Goal: Task Accomplishment & Management: Manage account settings

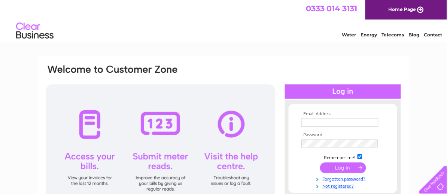
type input "hazel.easypleasy@gmail.com"
click at [347, 167] on input "submit" at bounding box center [343, 167] width 46 height 10
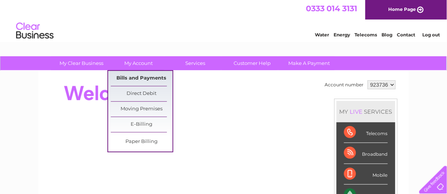
click at [149, 76] on link "Bills and Payments" at bounding box center [142, 78] width 62 height 15
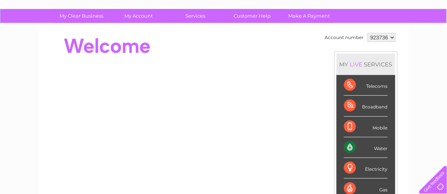
scroll to position [50, 0]
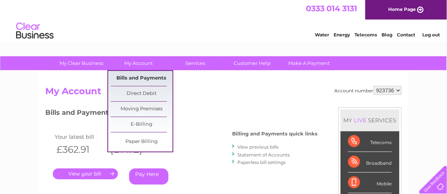
click at [141, 76] on link "Bills and Payments" at bounding box center [142, 78] width 62 height 15
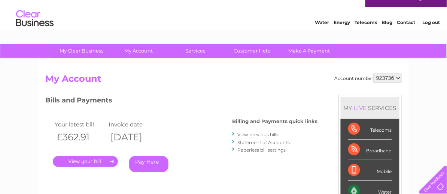
scroll to position [12, 0]
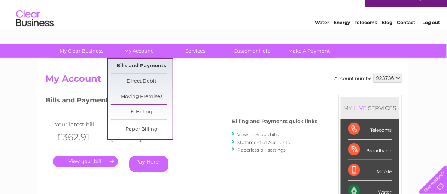
click at [142, 63] on link "Bills and Payments" at bounding box center [142, 65] width 62 height 15
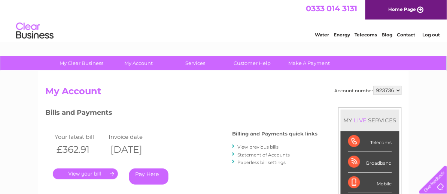
click at [254, 146] on link "View previous bills" at bounding box center [257, 147] width 41 height 6
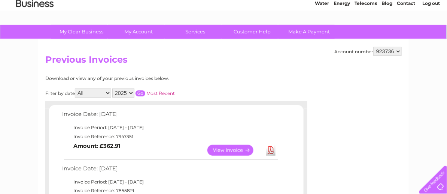
scroll to position [25, 0]
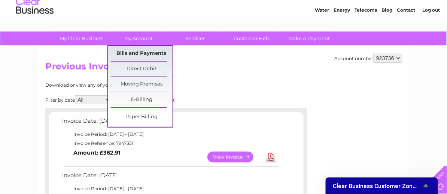
click at [128, 51] on link "Bills and Payments" at bounding box center [142, 53] width 62 height 15
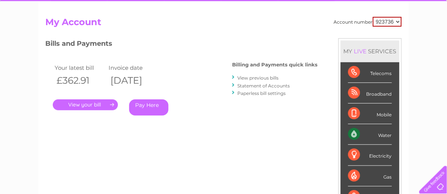
scroll to position [75, 0]
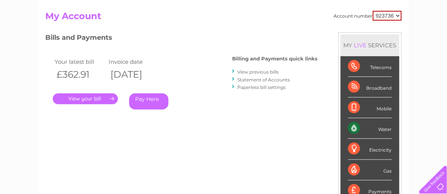
click at [263, 70] on link "View previous bills" at bounding box center [257, 72] width 41 height 6
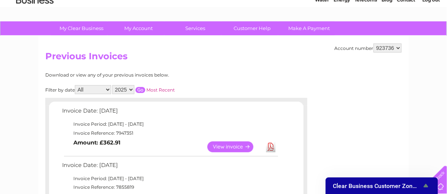
scroll to position [37, 0]
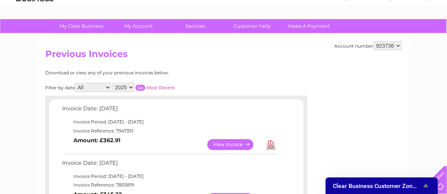
click at [231, 141] on link "View" at bounding box center [234, 144] width 55 height 11
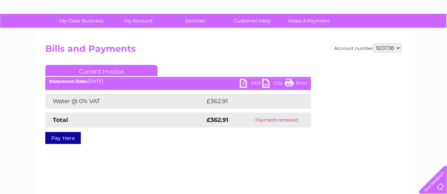
scroll to position [50, 0]
